Goal: Task Accomplishment & Management: Complete application form

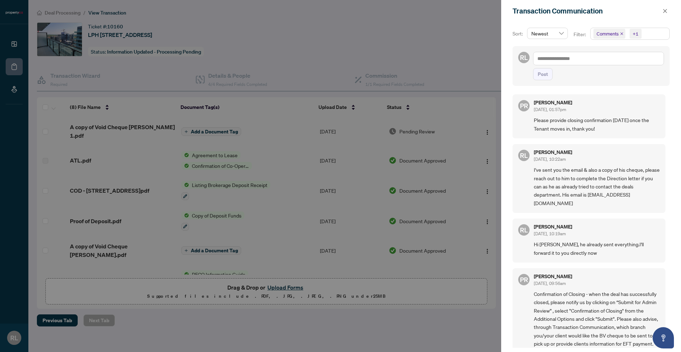
scroll to position [1, 0]
click at [370, 58] on div at bounding box center [340, 176] width 681 height 352
click at [9, 44] on div at bounding box center [340, 176] width 681 height 352
click at [15, 42] on div at bounding box center [340, 176] width 681 height 352
click at [665, 11] on icon "close" at bounding box center [665, 11] width 4 height 4
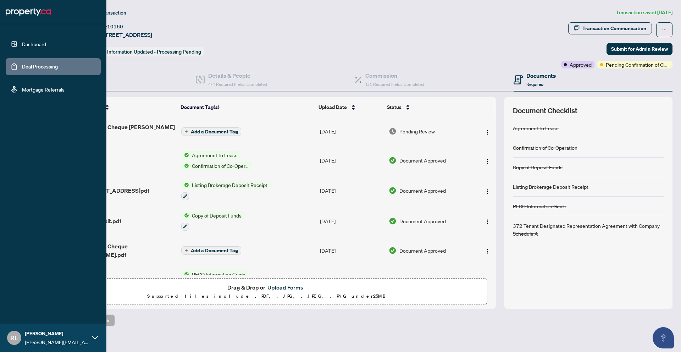
click at [31, 43] on link "Dashboard" at bounding box center [34, 44] width 24 height 6
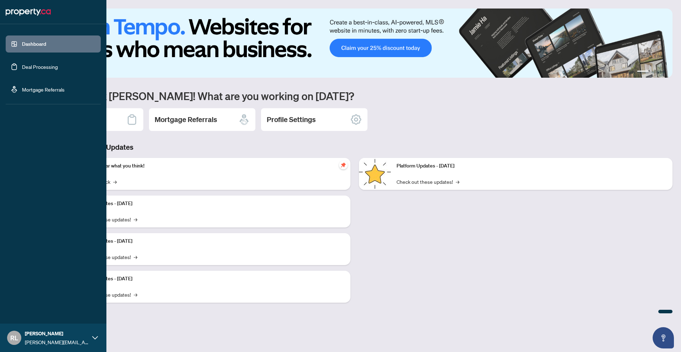
click at [24, 70] on link "Deal Processing" at bounding box center [40, 67] width 36 height 6
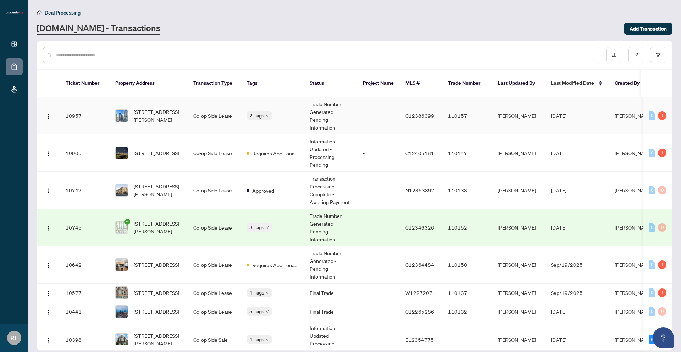
click at [165, 126] on td "[STREET_ADDRESS][PERSON_NAME]" at bounding box center [149, 115] width 78 height 37
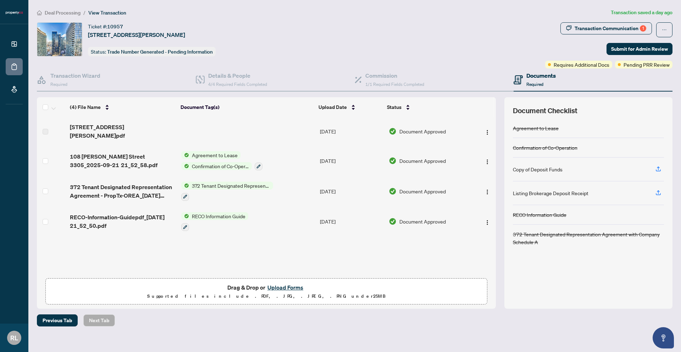
click at [281, 286] on button "Upload Forms" at bounding box center [285, 287] width 40 height 9
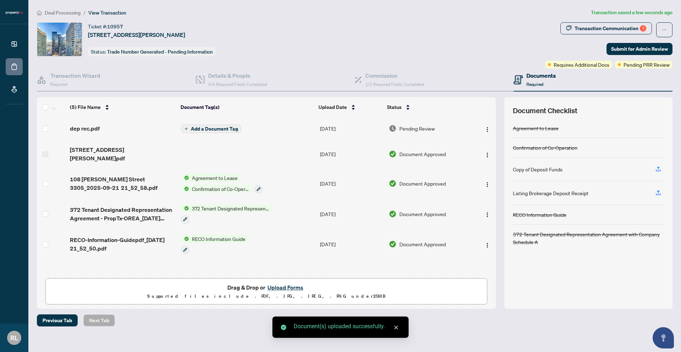
click at [211, 126] on span "Add a Document Tag" at bounding box center [214, 128] width 47 height 5
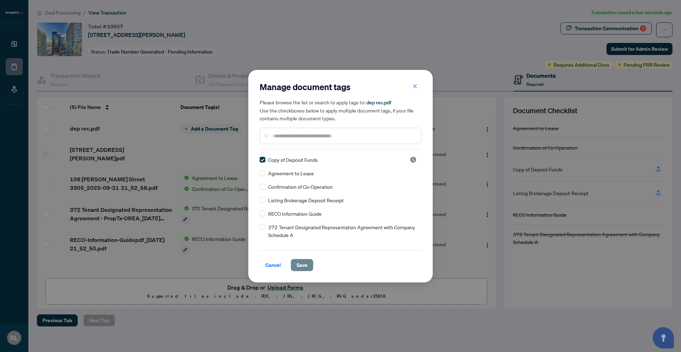
click at [292, 262] on button "Save" at bounding box center [302, 265] width 22 height 12
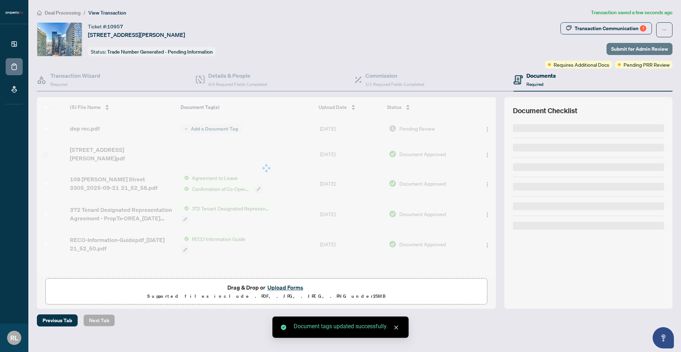
click at [664, 49] on span "Submit for Admin Review" at bounding box center [639, 48] width 57 height 11
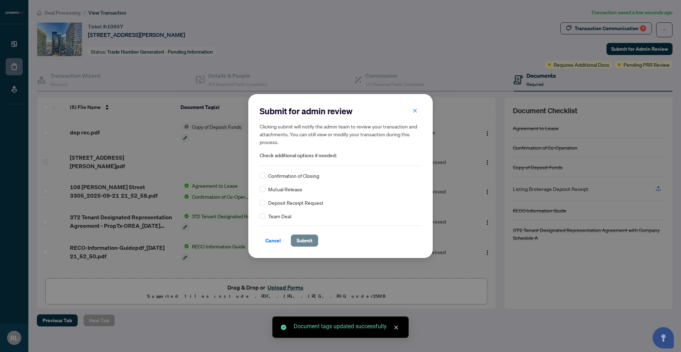
click at [305, 239] on span "Submit" at bounding box center [305, 240] width 16 height 11
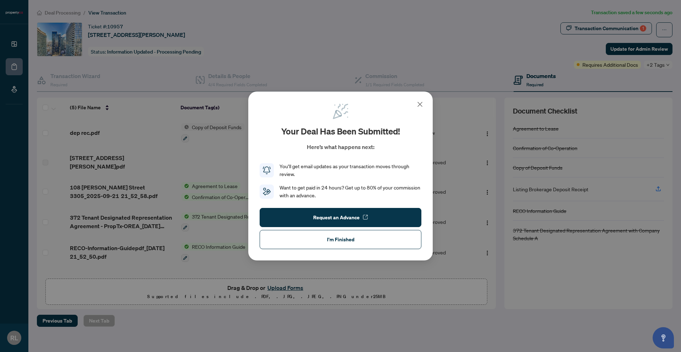
click at [421, 103] on icon at bounding box center [420, 104] width 9 height 9
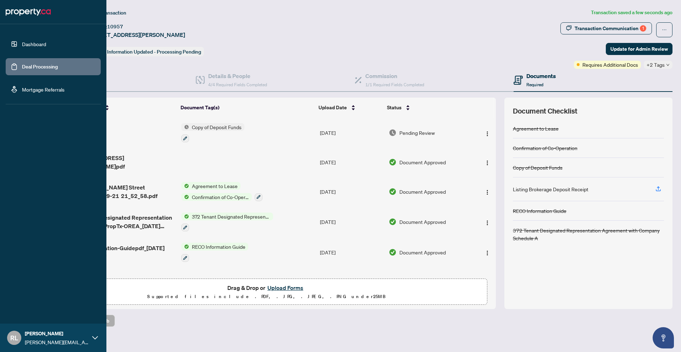
click at [22, 43] on link "Dashboard" at bounding box center [34, 44] width 24 height 6
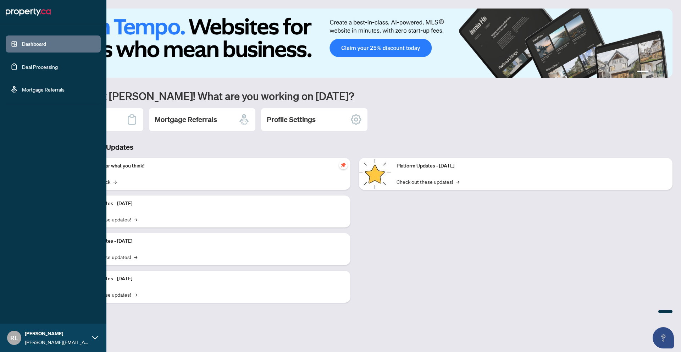
click at [33, 64] on link "Deal Processing" at bounding box center [40, 67] width 36 height 6
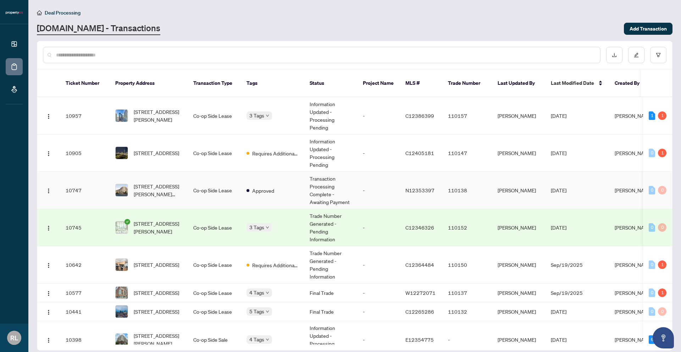
click at [165, 195] on span "[STREET_ADDRESS][PERSON_NAME][PERSON_NAME]" at bounding box center [158, 190] width 48 height 16
click at [144, 157] on span "[STREET_ADDRESS]" at bounding box center [156, 153] width 45 height 8
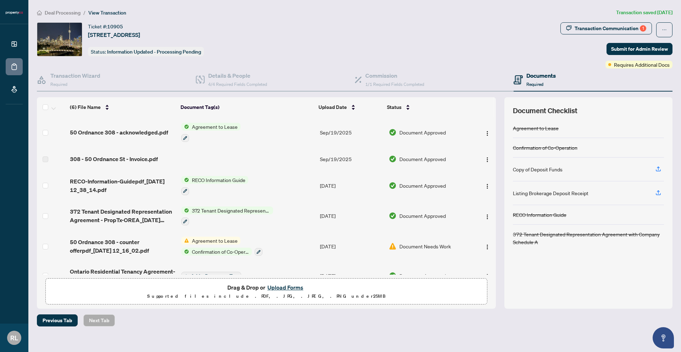
click at [272, 286] on button "Upload Forms" at bounding box center [285, 287] width 40 height 9
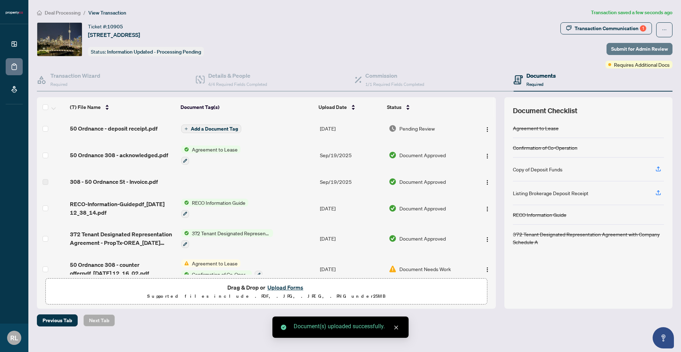
click at [624, 48] on span "Submit for Admin Review" at bounding box center [639, 48] width 57 height 11
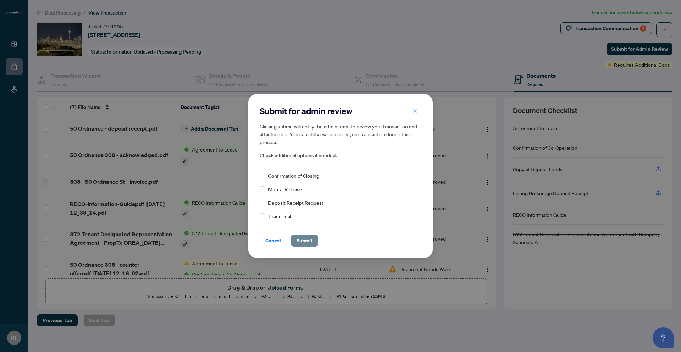
click at [297, 246] on span "Submit" at bounding box center [305, 240] width 16 height 11
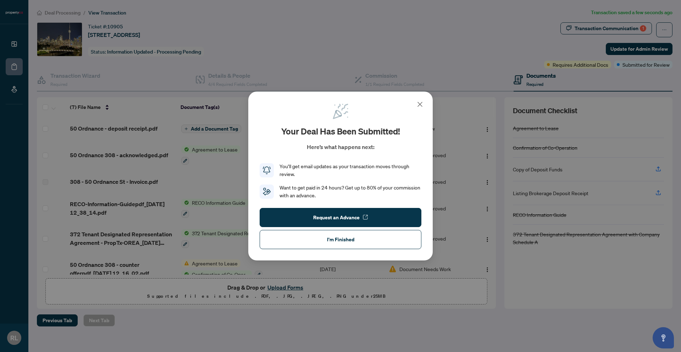
click at [421, 106] on icon at bounding box center [420, 104] width 9 height 9
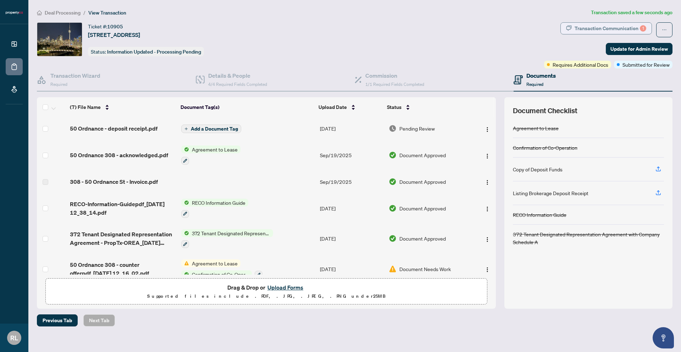
click at [610, 27] on div "Transaction Communication 1" at bounding box center [611, 28] width 72 height 11
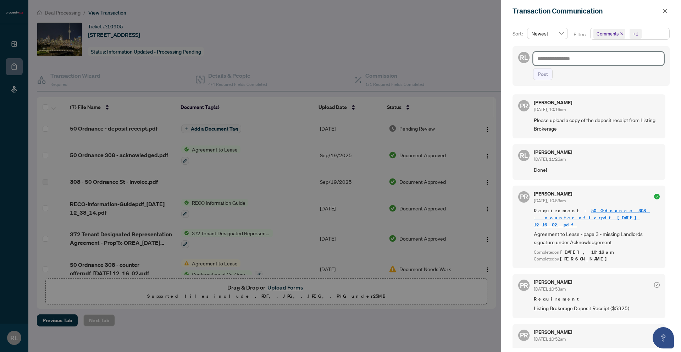
click at [573, 61] on textarea at bounding box center [598, 58] width 131 height 13
type textarea "*"
type textarea "**"
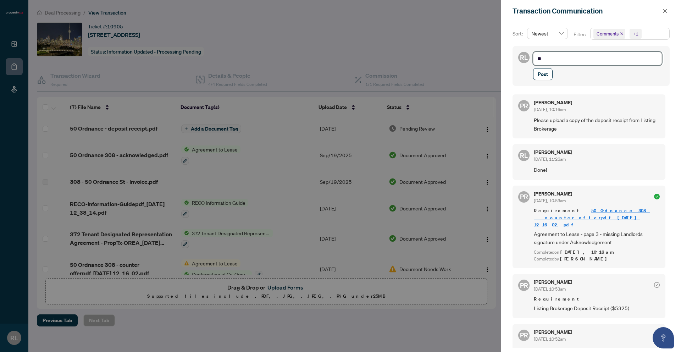
type textarea "***"
type textarea "****"
type textarea "*****"
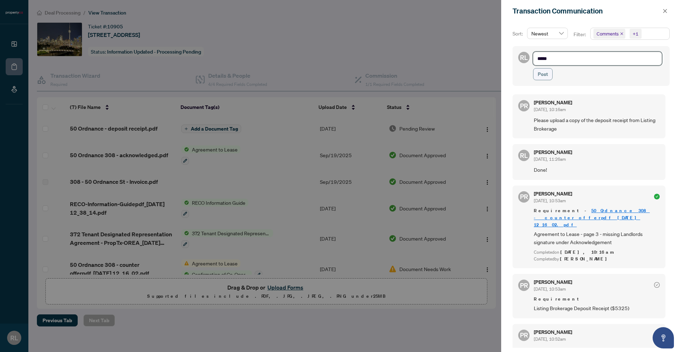
type textarea "*****"
click at [545, 75] on span "Post" at bounding box center [543, 73] width 10 height 11
type textarea "**********"
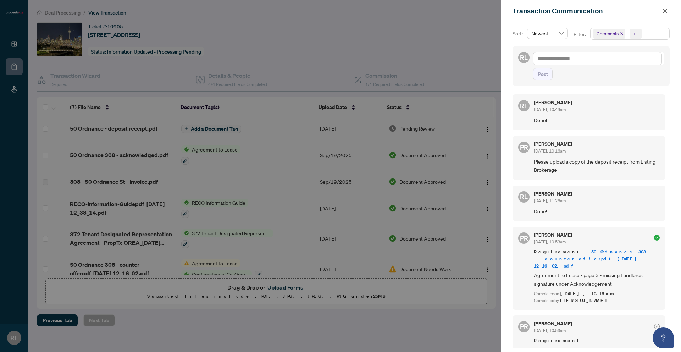
click at [429, 65] on div at bounding box center [340, 176] width 681 height 352
click at [663, 14] on span "button" at bounding box center [665, 10] width 5 height 11
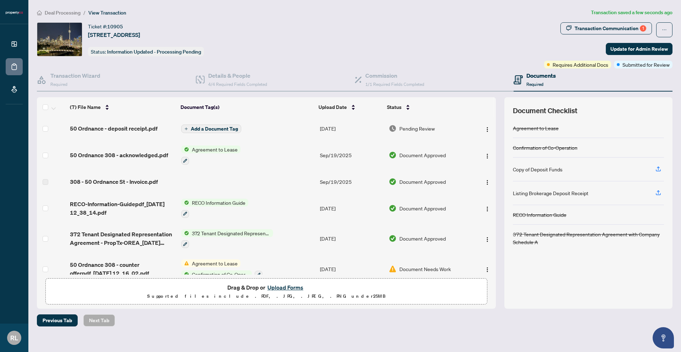
click at [189, 128] on button "Add a Document Tag" at bounding box center [211, 129] width 60 height 9
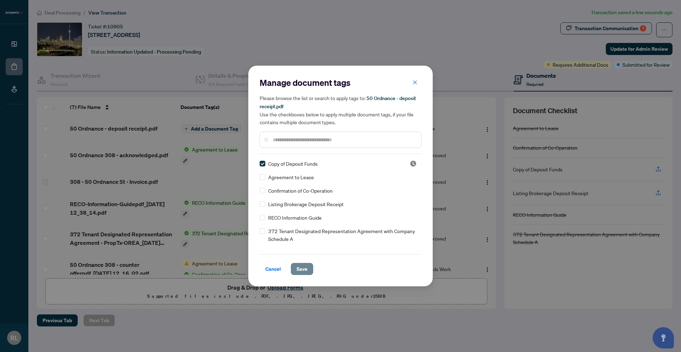
click at [300, 266] on span "Save" at bounding box center [302, 268] width 11 height 11
